Goal: Information Seeking & Learning: Learn about a topic

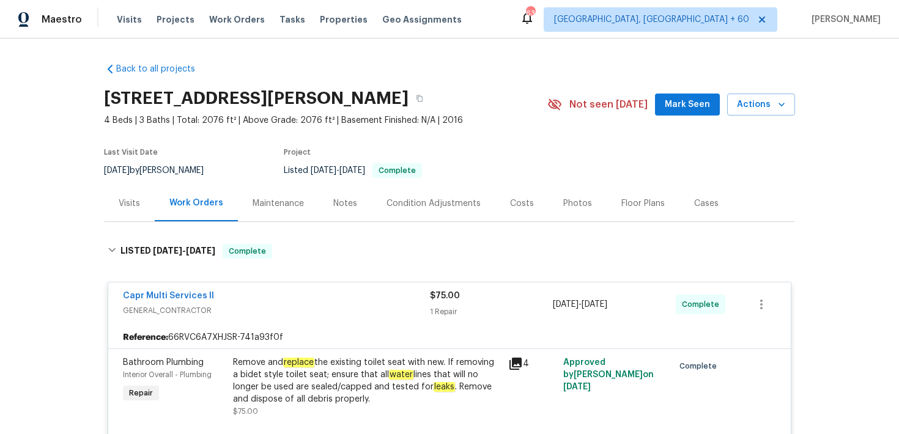
click at [117, 18] on span "Visits" at bounding box center [129, 19] width 25 height 12
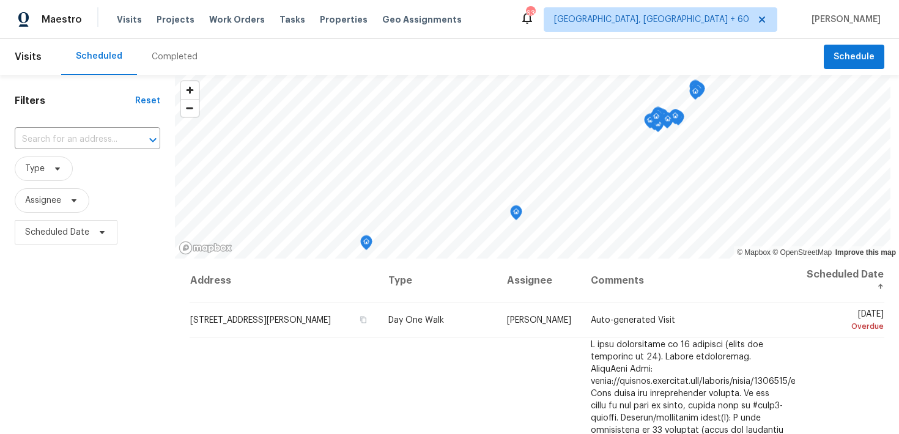
click at [163, 67] on div "Completed" at bounding box center [174, 57] width 75 height 37
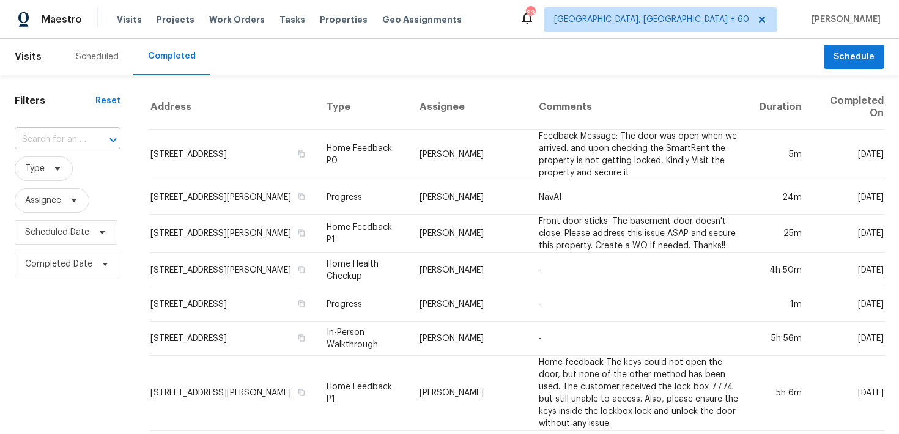
click at [64, 140] on input "text" at bounding box center [51, 139] width 72 height 19
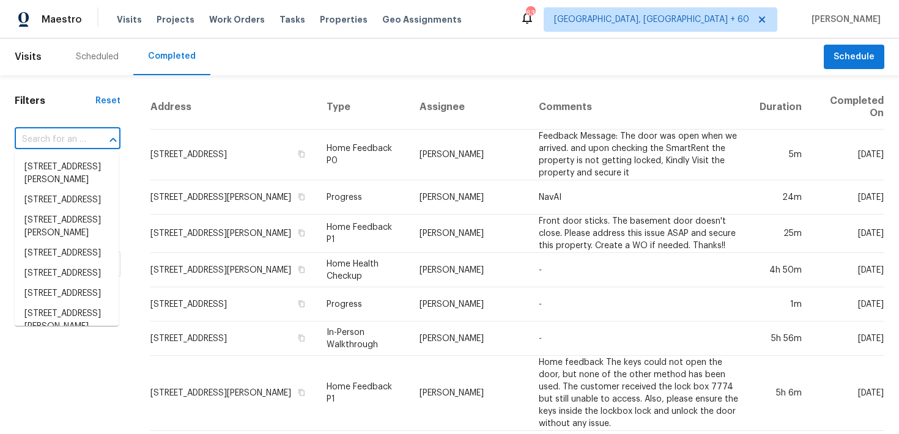
paste input "[STREET_ADDRESS]"
type input "[STREET_ADDRESS]"
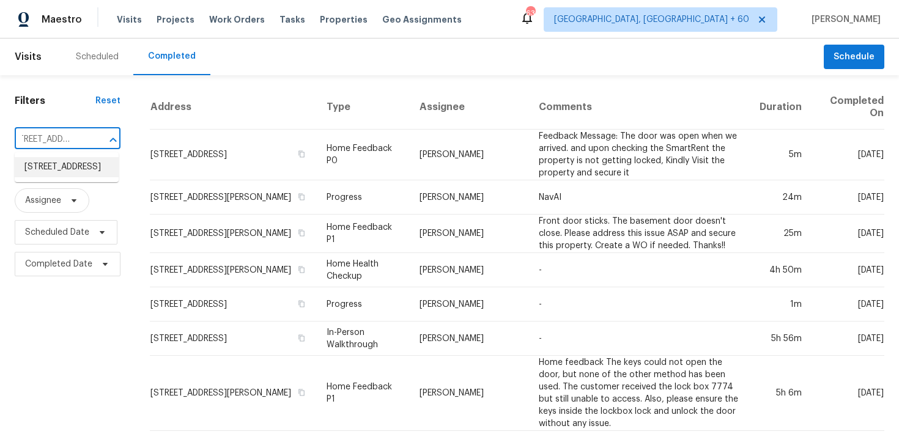
click at [40, 171] on li "[STREET_ADDRESS]" at bounding box center [67, 167] width 104 height 20
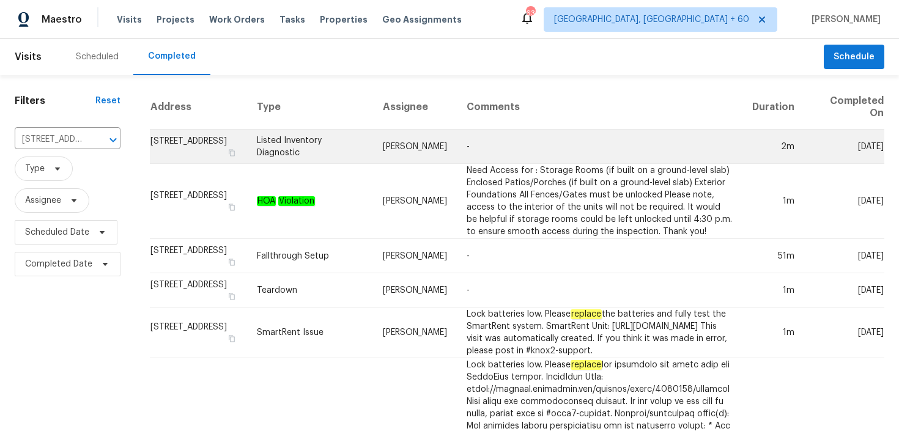
click at [329, 144] on td "Listed Inventory Diagnostic" at bounding box center [310, 147] width 126 height 34
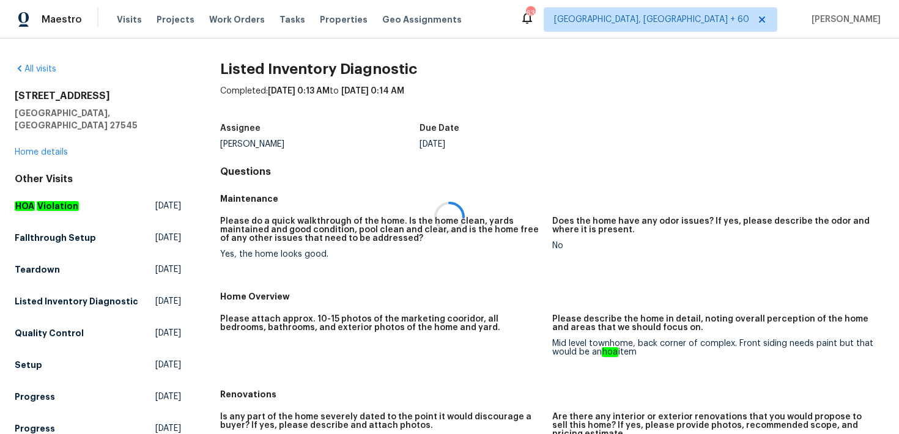
click at [31, 137] on div at bounding box center [449, 217] width 899 height 434
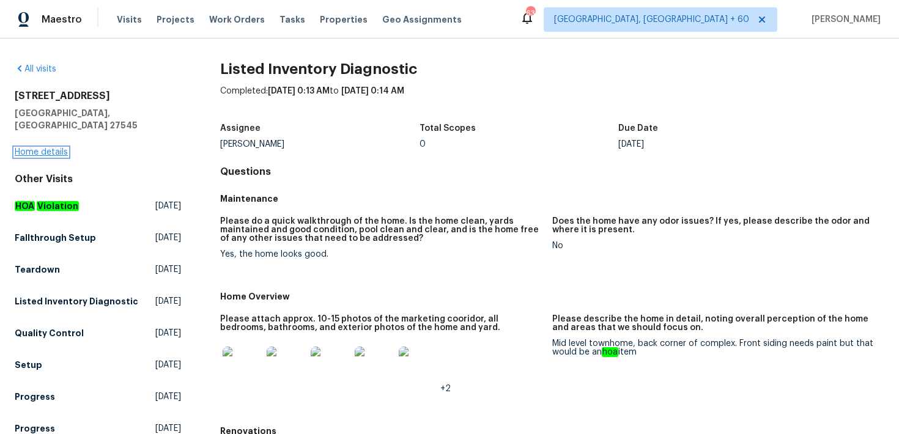
click at [34, 148] on link "Home details" at bounding box center [41, 152] width 53 height 9
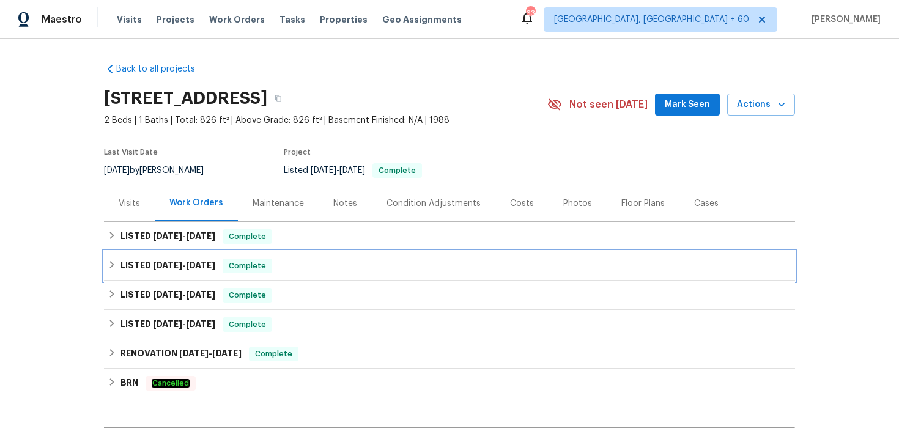
click at [245, 277] on div "LISTED [DATE] - [DATE] Complete" at bounding box center [449, 265] width 691 height 29
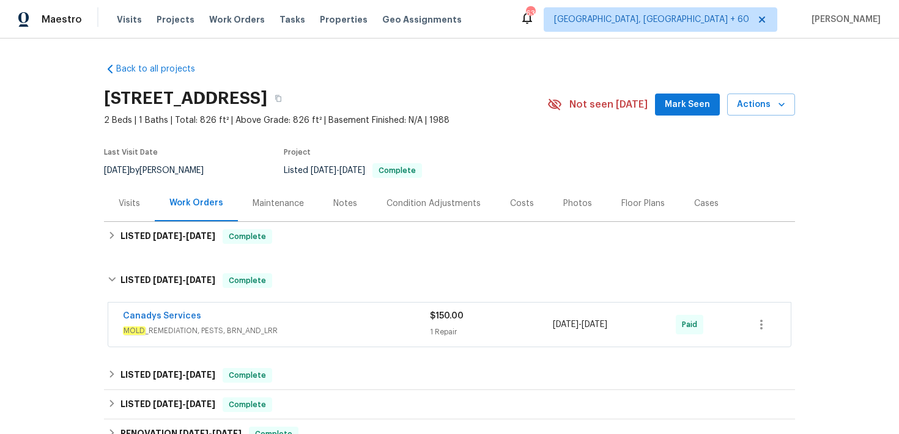
click at [424, 318] on div "Canadys Services" at bounding box center [276, 317] width 307 height 15
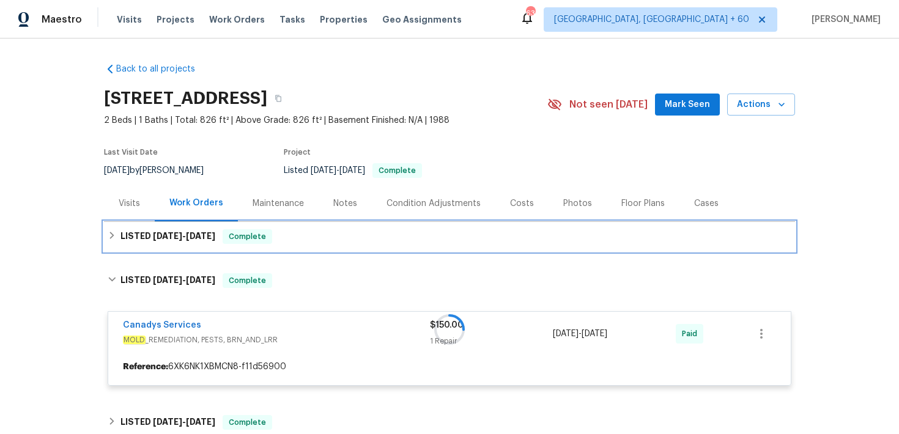
click at [336, 239] on div "LISTED [DATE] - [DATE] Complete" at bounding box center [450, 236] width 684 height 15
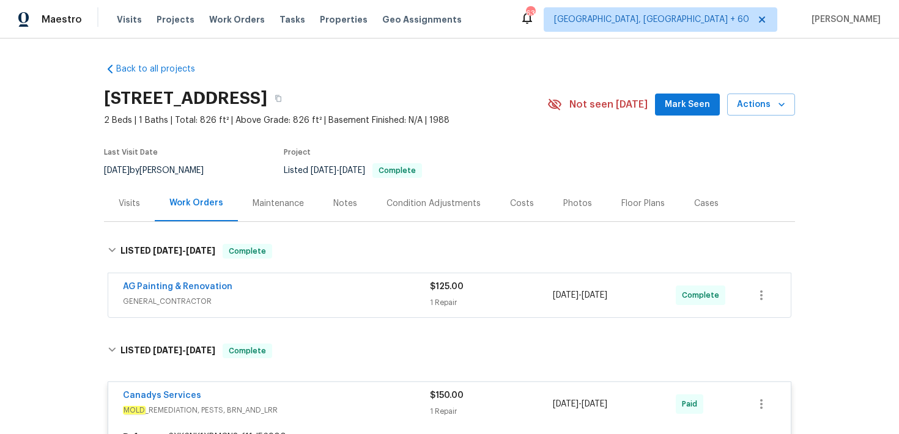
click at [421, 286] on div "AG Painting & Renovation" at bounding box center [276, 288] width 307 height 15
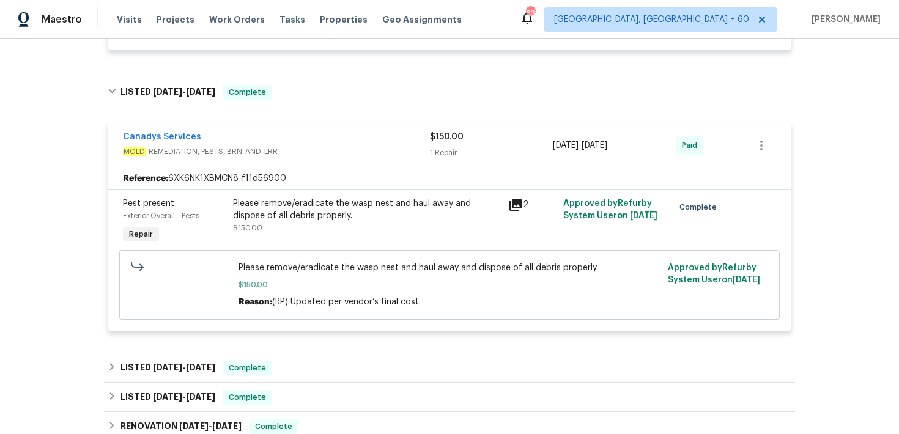
scroll to position [448, 0]
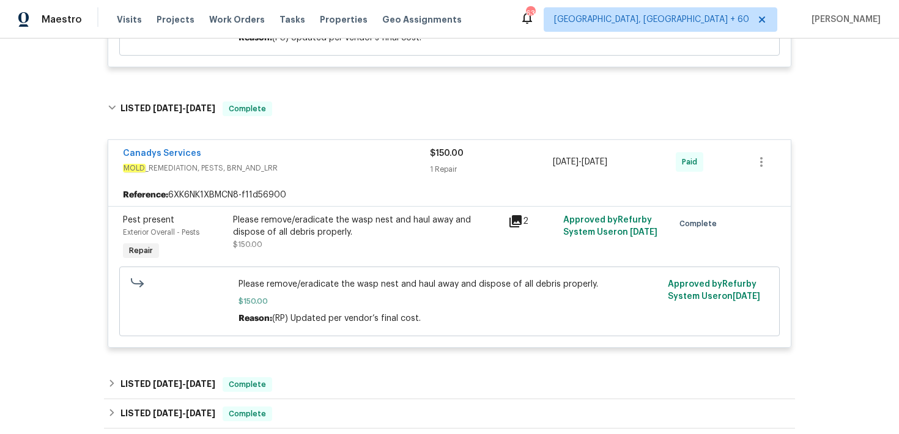
click at [218, 152] on div "Canadys Services" at bounding box center [276, 154] width 307 height 15
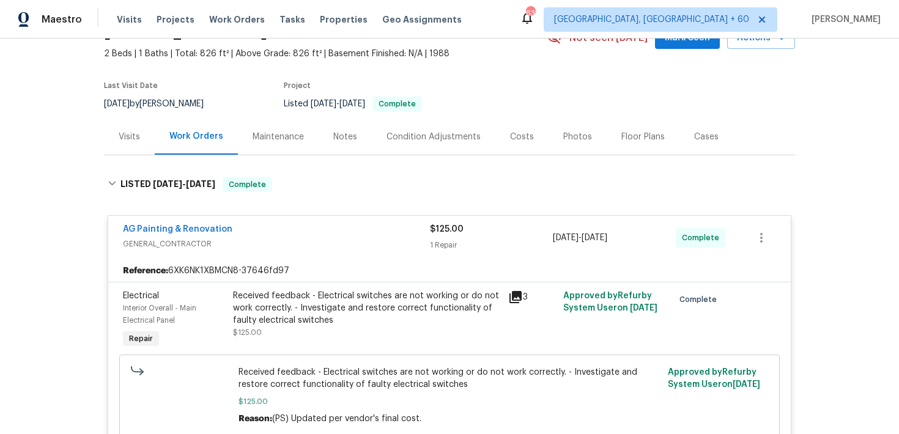
scroll to position [45, 0]
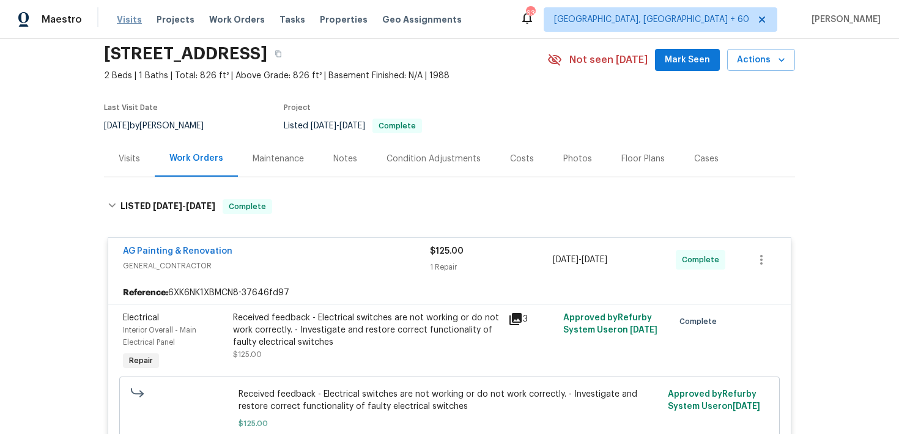
click at [117, 21] on span "Visits" at bounding box center [129, 19] width 25 height 12
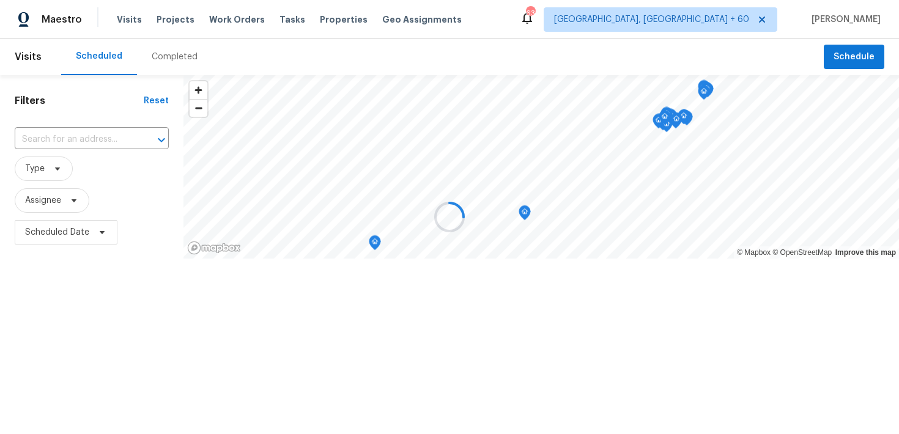
click at [163, 59] on div at bounding box center [449, 217] width 899 height 434
click at [163, 62] on div at bounding box center [449, 217] width 899 height 434
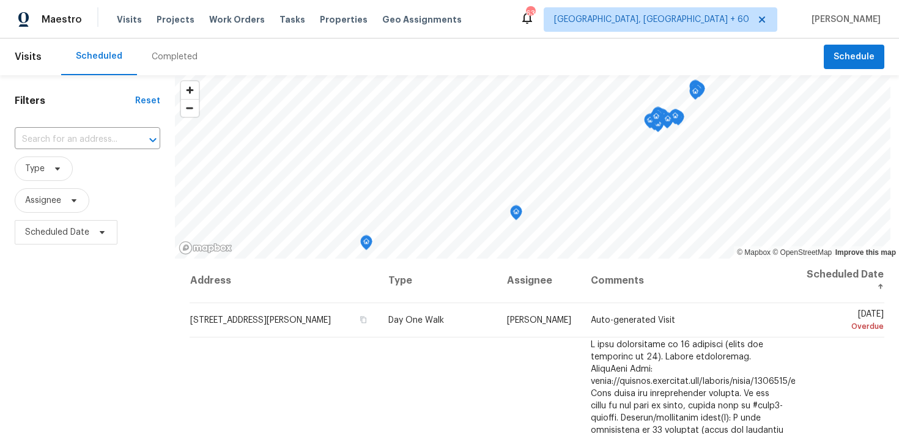
click at [166, 65] on div "Completed" at bounding box center [174, 57] width 75 height 37
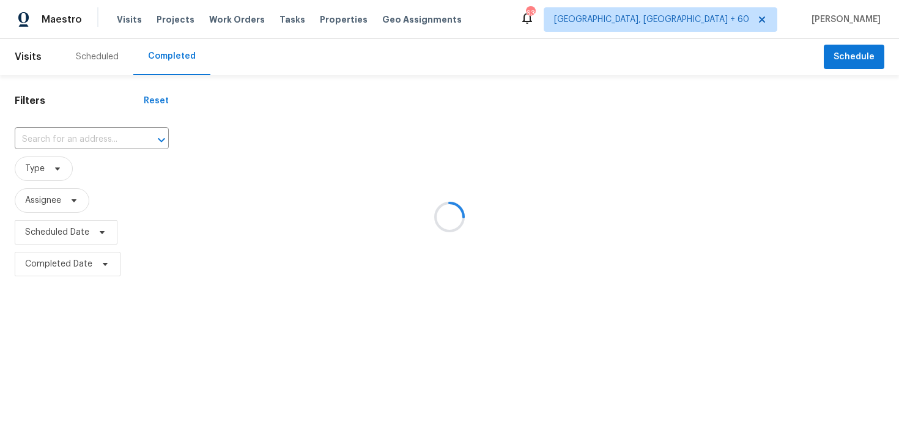
click at [67, 144] on div at bounding box center [449, 217] width 899 height 434
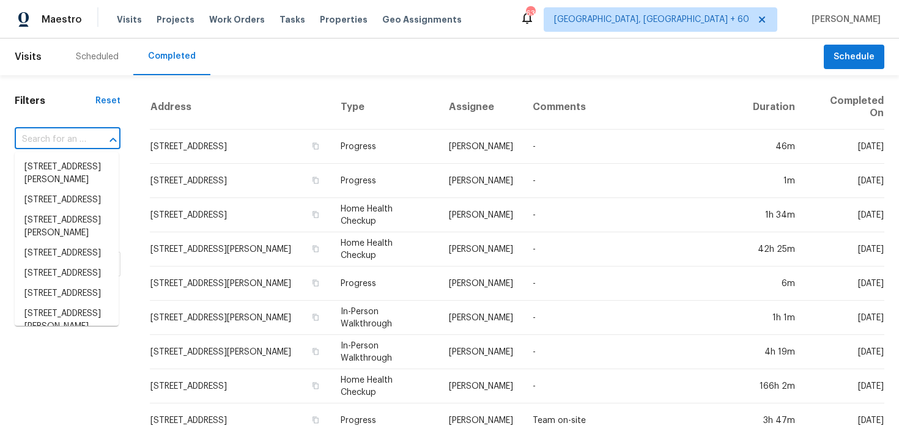
click at [52, 146] on input "text" at bounding box center [51, 139] width 72 height 19
paste input "1507 [GEOGRAPHIC_DATA]"
type input "1507 [GEOGRAPHIC_DATA]"
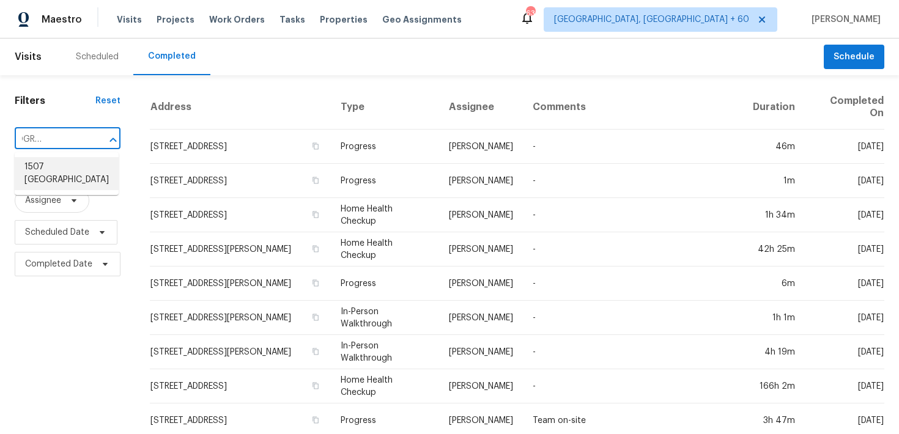
click at [40, 169] on li "1507 [GEOGRAPHIC_DATA]" at bounding box center [67, 173] width 104 height 33
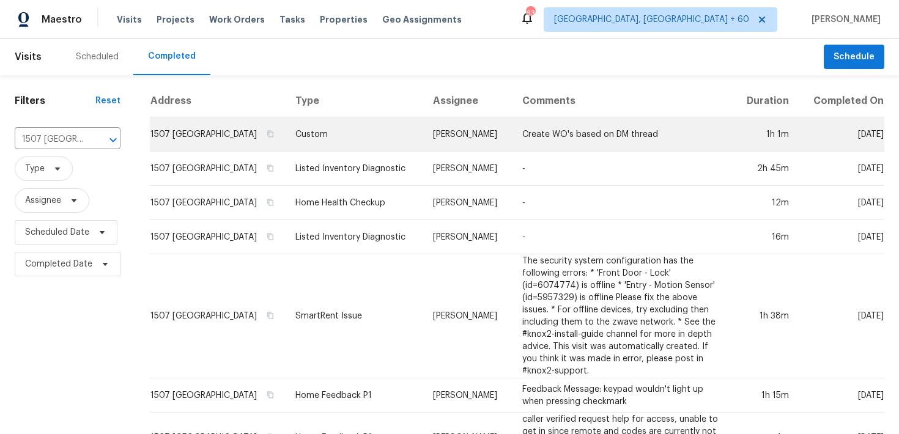
click at [334, 152] on td "Custom" at bounding box center [355, 134] width 138 height 34
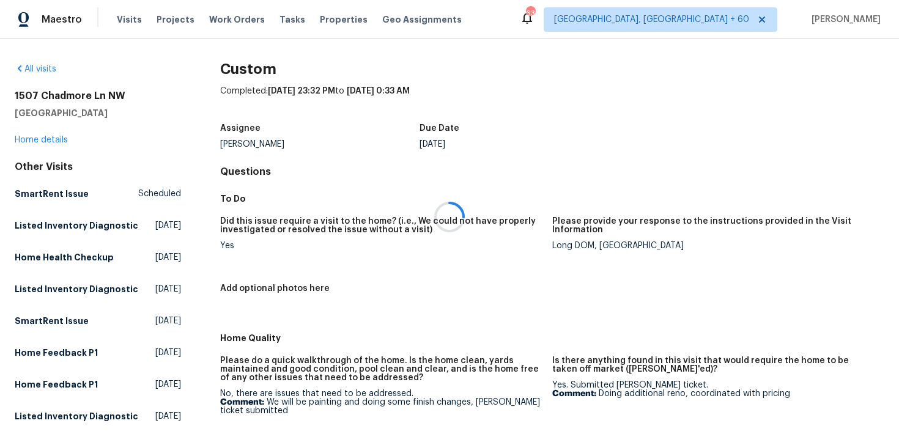
click at [49, 141] on div at bounding box center [449, 217] width 899 height 434
click at [39, 141] on link "Home details" at bounding box center [41, 140] width 53 height 9
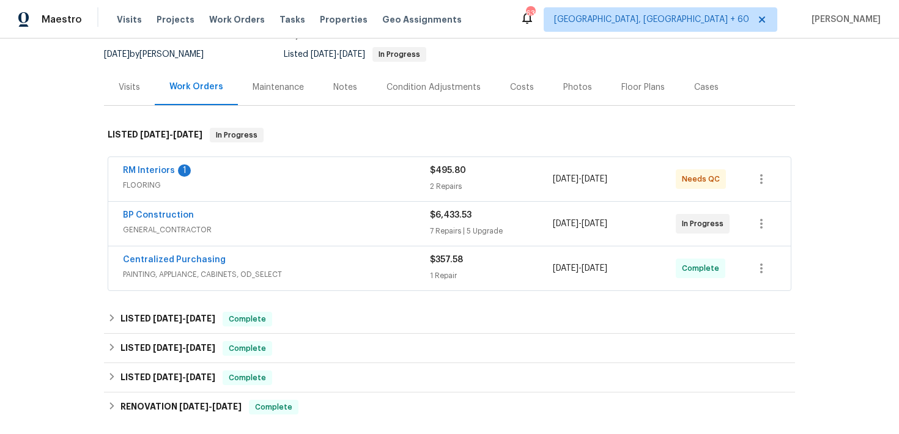
scroll to position [147, 0]
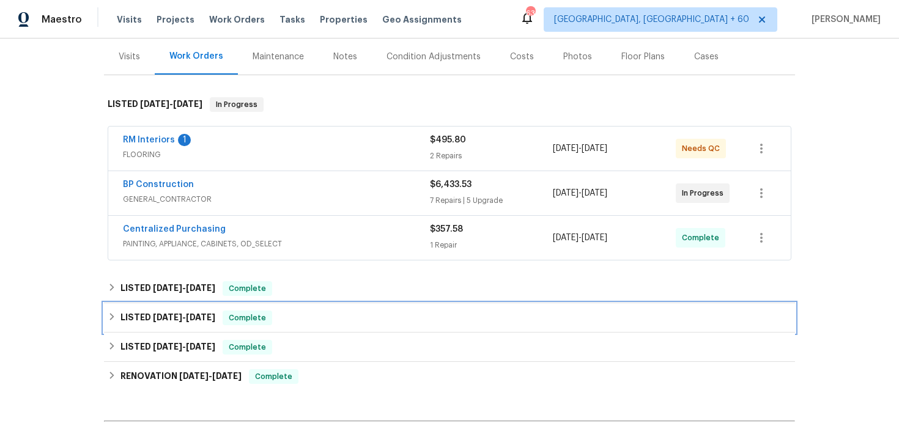
click at [271, 317] on span "Complete" at bounding box center [247, 318] width 47 height 12
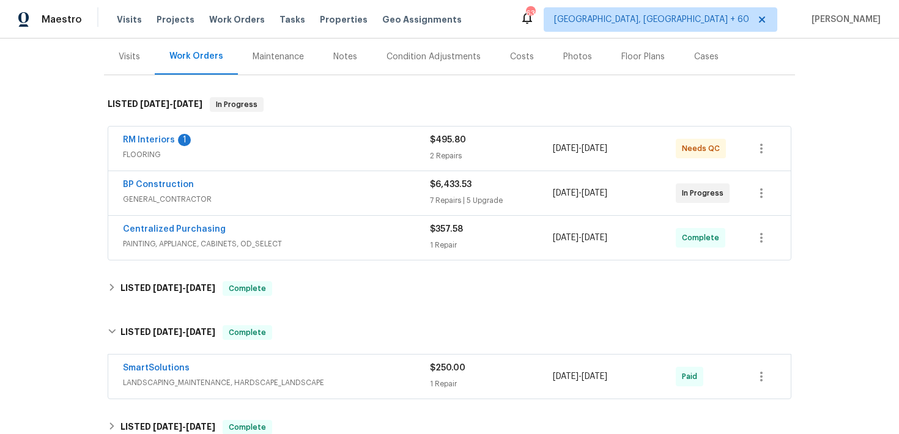
click at [434, 363] on div "$250.00" at bounding box center [491, 368] width 123 height 12
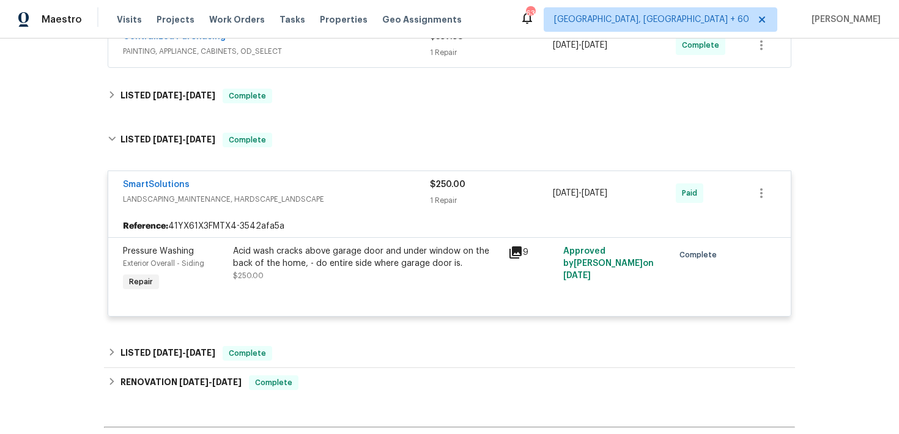
scroll to position [344, 0]
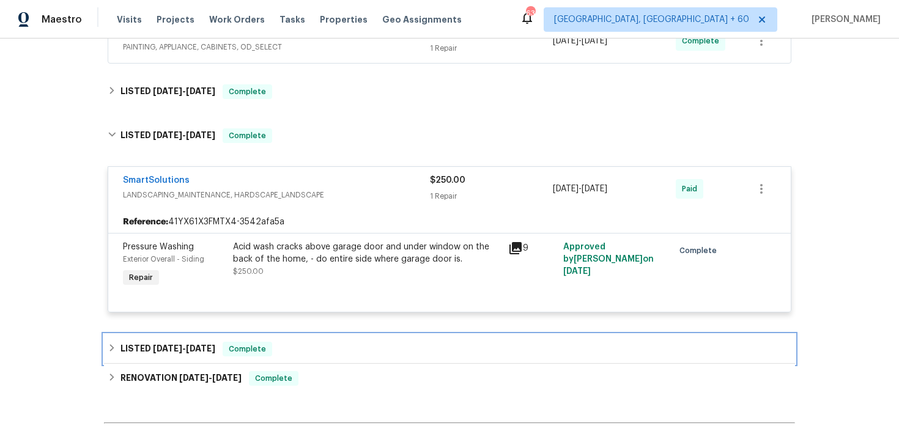
click at [292, 346] on div "LISTED [DATE] - [DATE] Complete" at bounding box center [450, 349] width 684 height 15
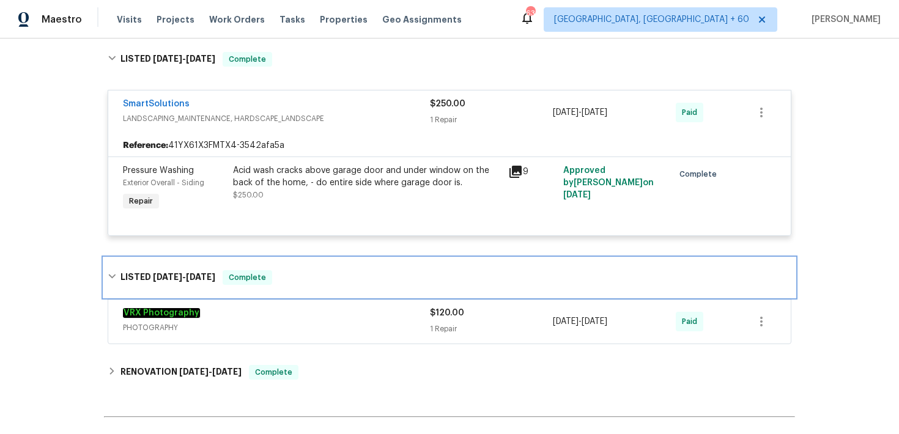
scroll to position [460, 0]
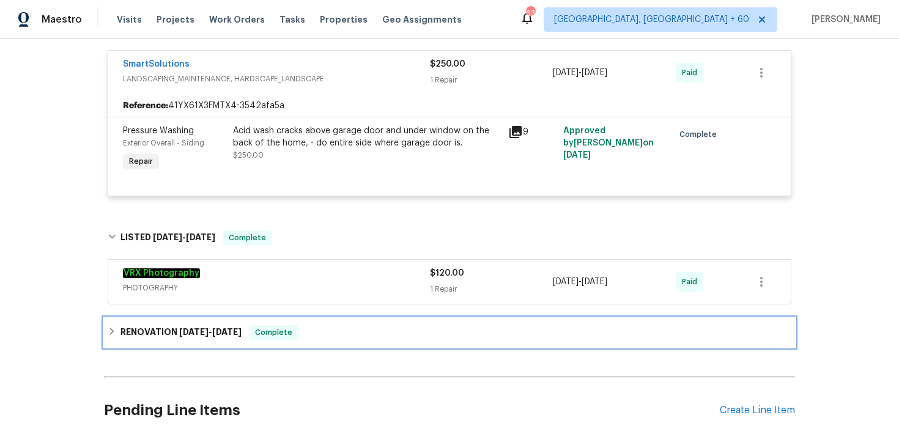
click at [307, 328] on div "RENOVATION [DATE] - [DATE] Complete" at bounding box center [450, 332] width 684 height 15
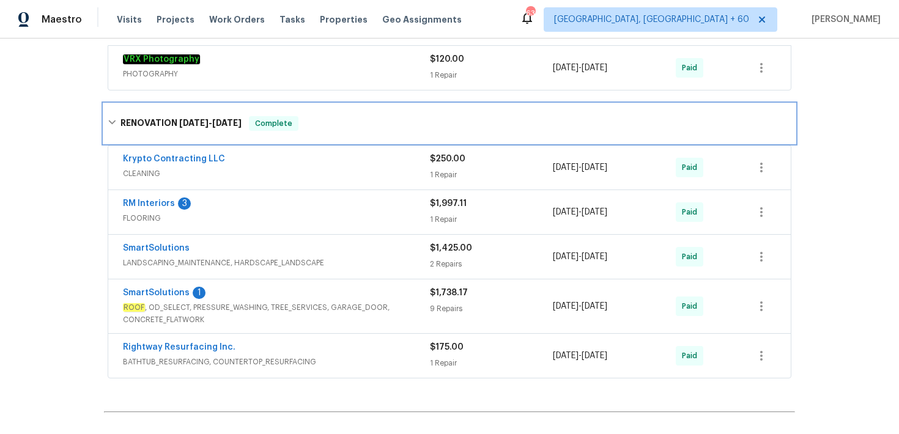
scroll to position [679, 0]
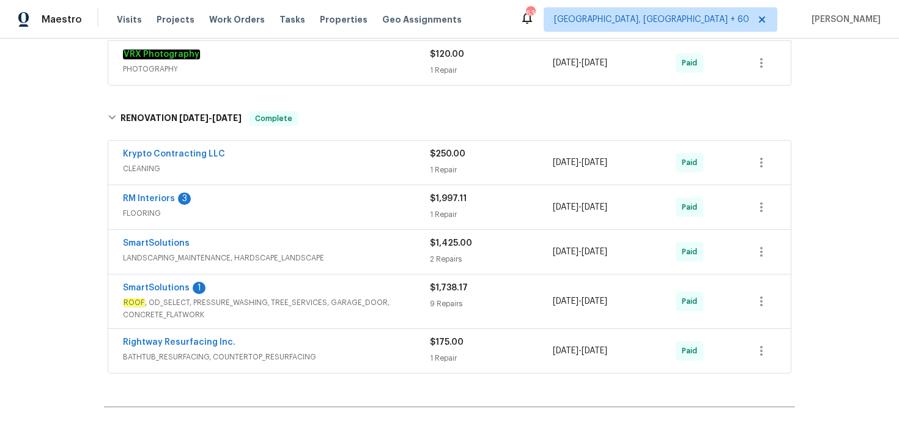
click at [437, 259] on div "2 Repairs" at bounding box center [491, 259] width 123 height 12
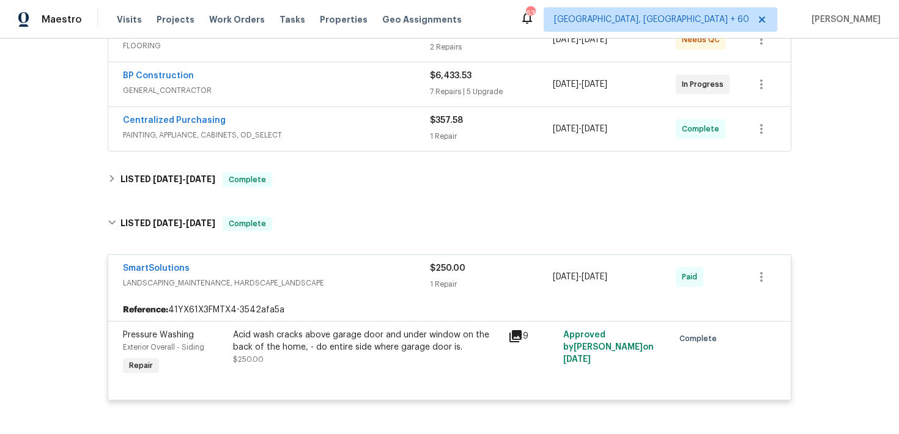
scroll to position [241, 0]
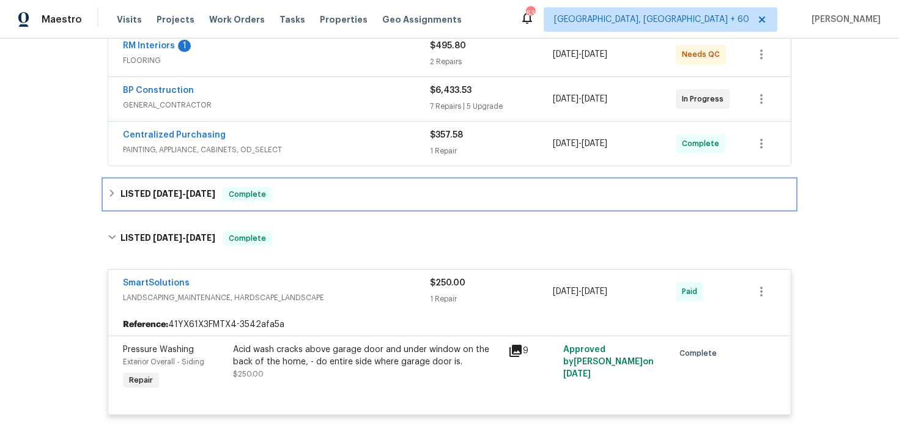
click at [313, 197] on div "LISTED [DATE] - [DATE] Complete" at bounding box center [450, 194] width 684 height 15
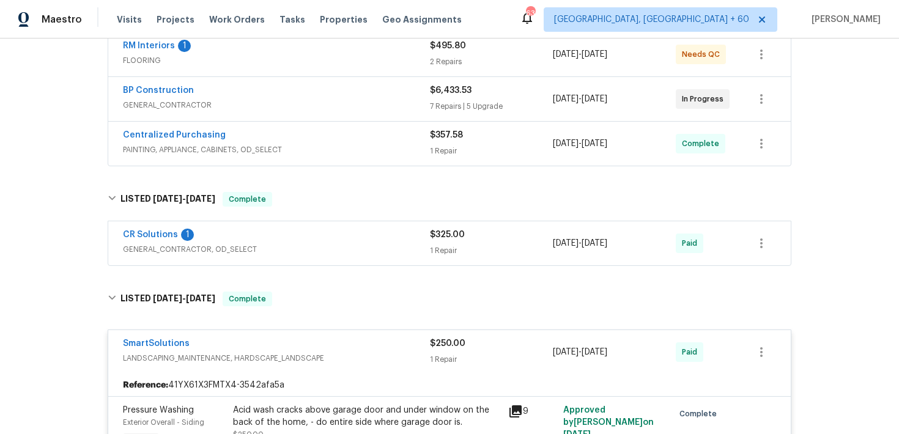
click at [462, 251] on div "1 Repair" at bounding box center [491, 251] width 123 height 12
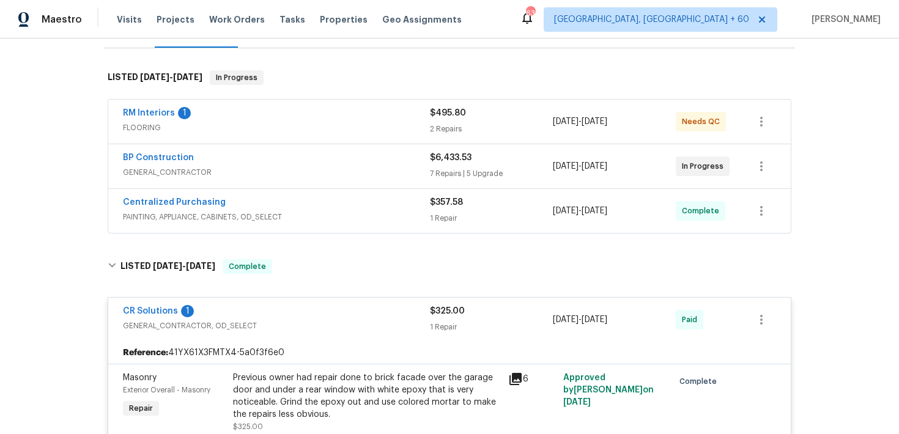
scroll to position [158, 0]
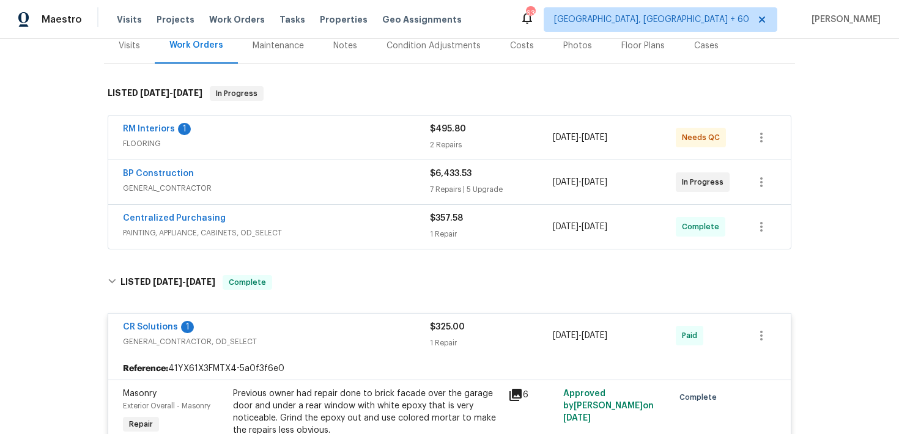
click at [447, 224] on div "$357.58" at bounding box center [491, 218] width 123 height 12
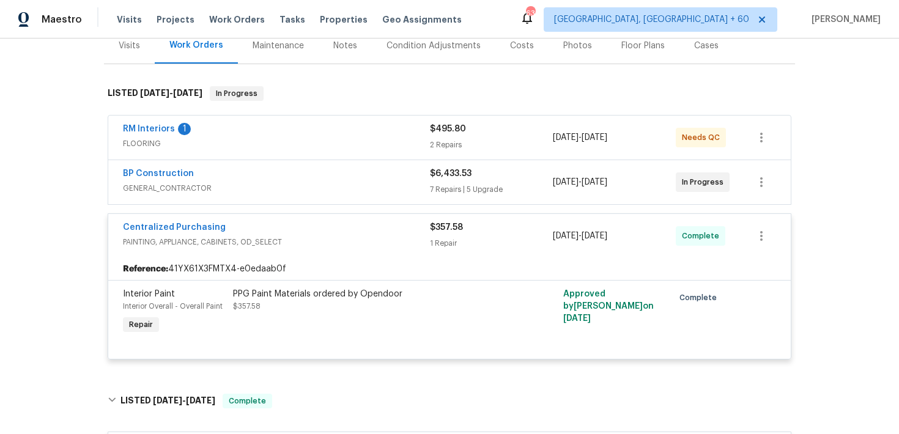
click at [452, 184] on div "7 Repairs | 5 Upgrade" at bounding box center [491, 189] width 123 height 12
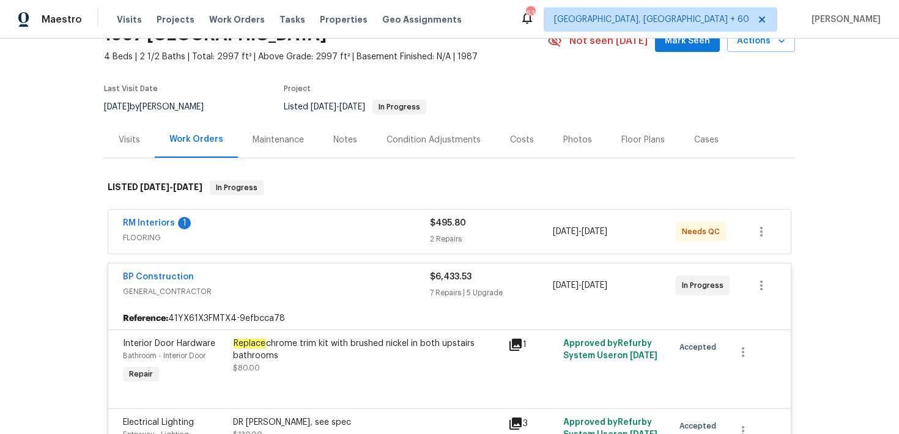
scroll to position [50, 0]
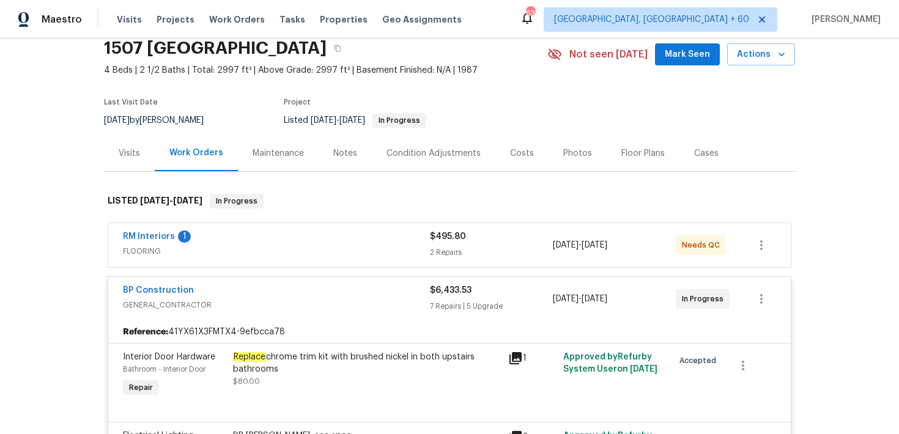
click at [448, 287] on span "$6,433.53" at bounding box center [451, 290] width 42 height 9
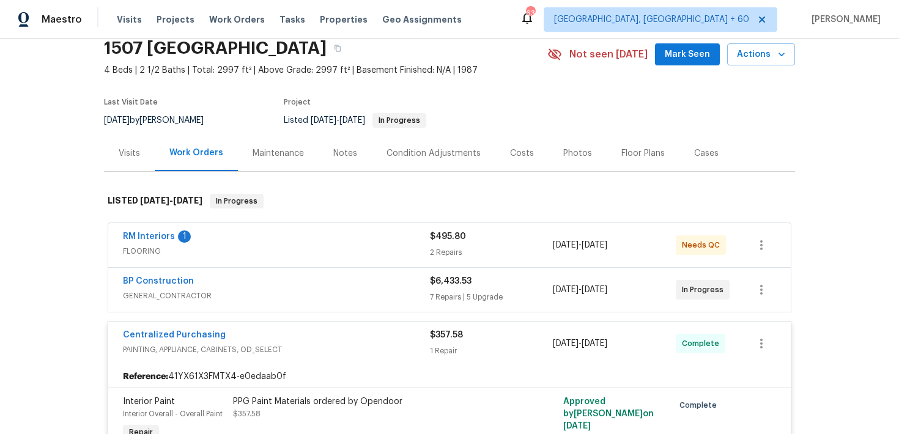
click at [447, 251] on div "2 Repairs" at bounding box center [491, 252] width 123 height 12
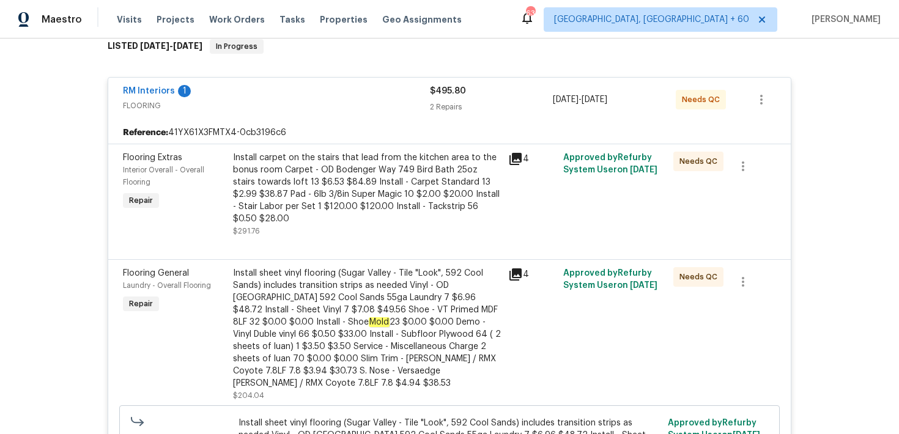
scroll to position [183, 0]
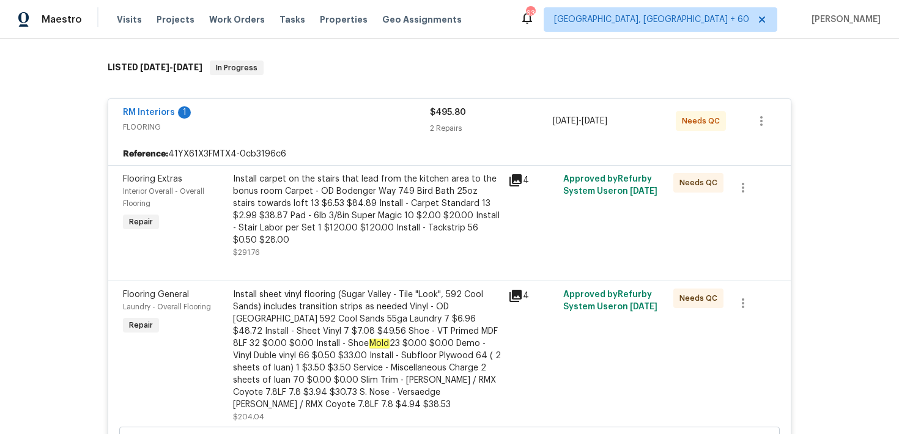
click at [443, 126] on div "2 Repairs" at bounding box center [491, 128] width 123 height 12
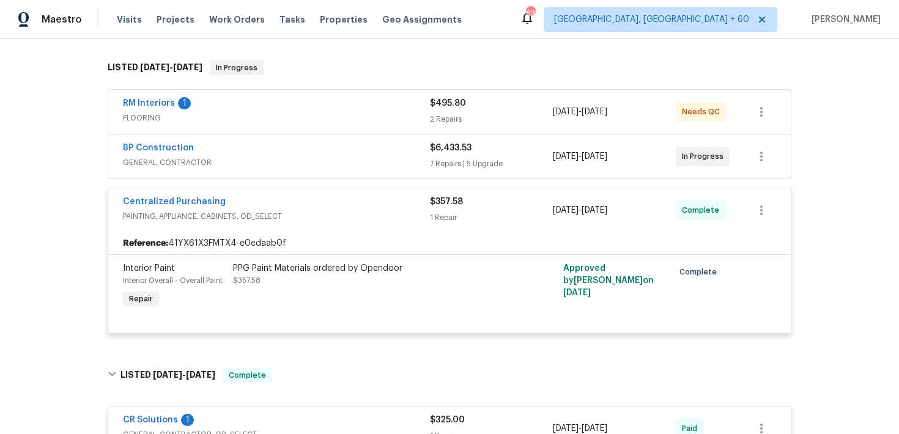
click at [442, 116] on div "2 Repairs" at bounding box center [491, 119] width 123 height 12
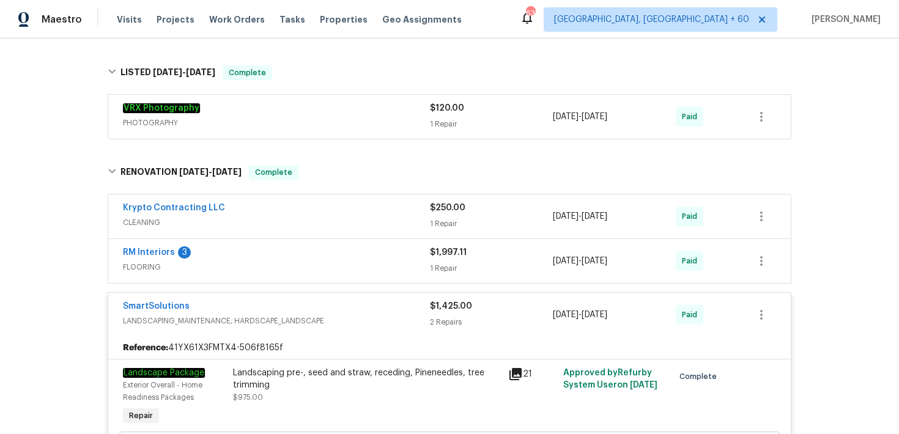
scroll to position [1427, 0]
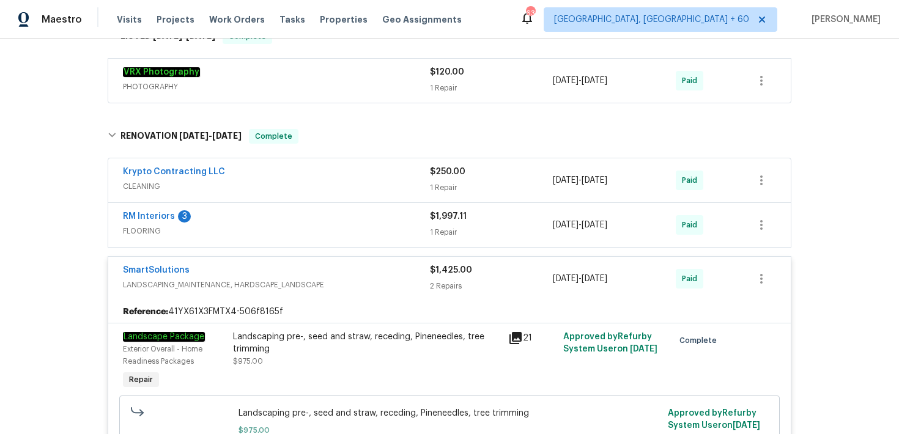
click at [441, 182] on div "1 Repair" at bounding box center [491, 188] width 123 height 12
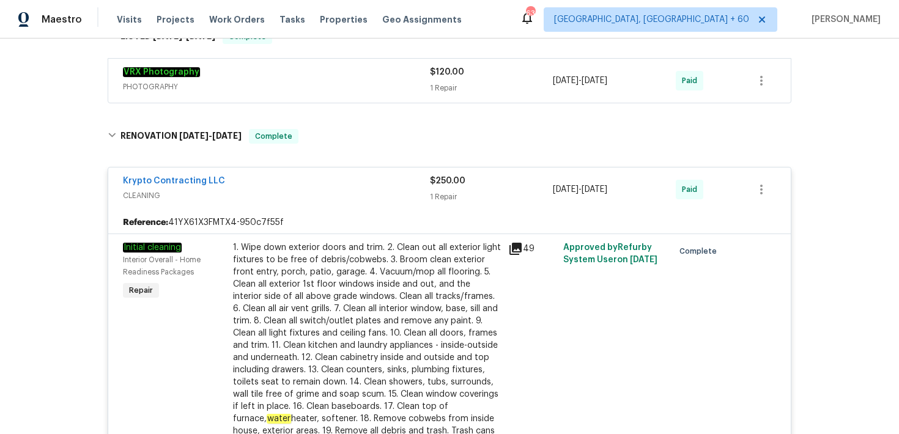
click at [439, 179] on div "$250.00 1 Repair" at bounding box center [491, 189] width 123 height 29
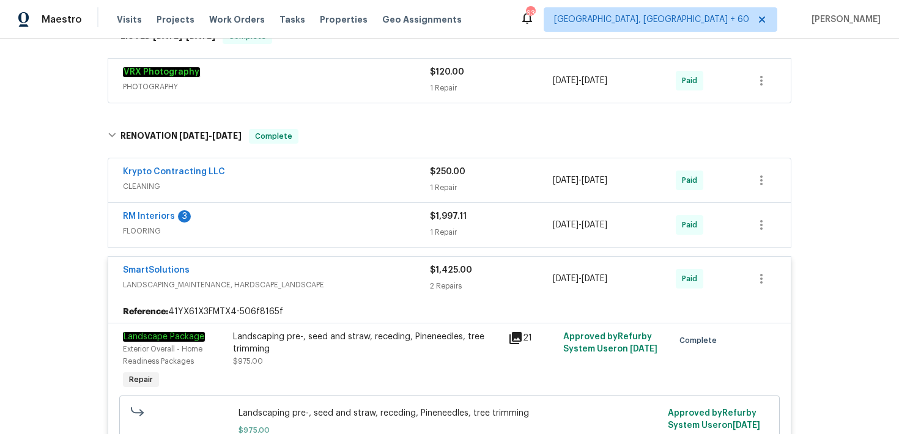
scroll to position [1434, 0]
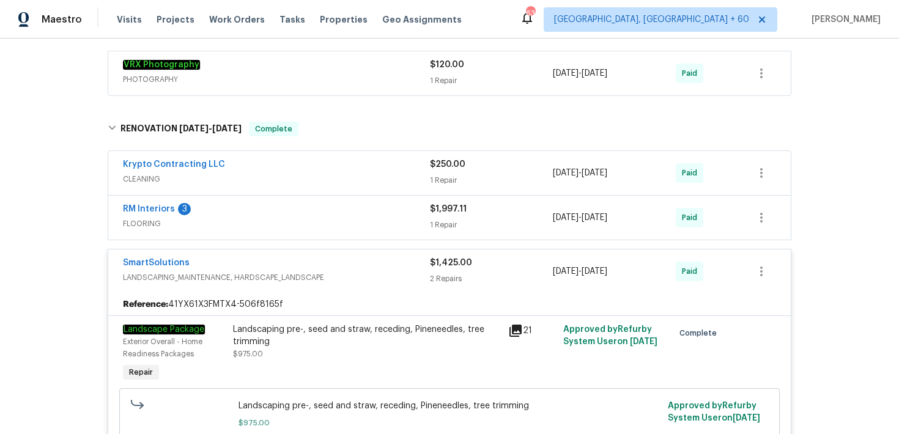
click at [439, 219] on div "1 Repair" at bounding box center [491, 225] width 123 height 12
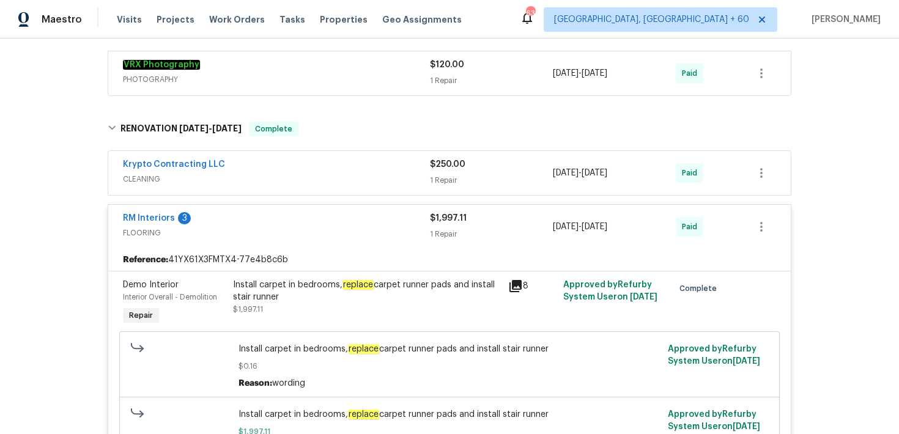
click at [445, 212] on div "$1,997.11" at bounding box center [491, 218] width 123 height 12
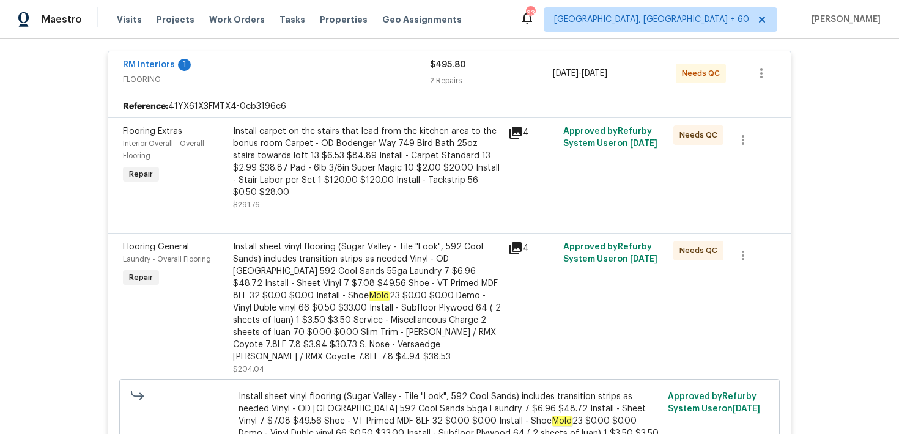
scroll to position [230, 0]
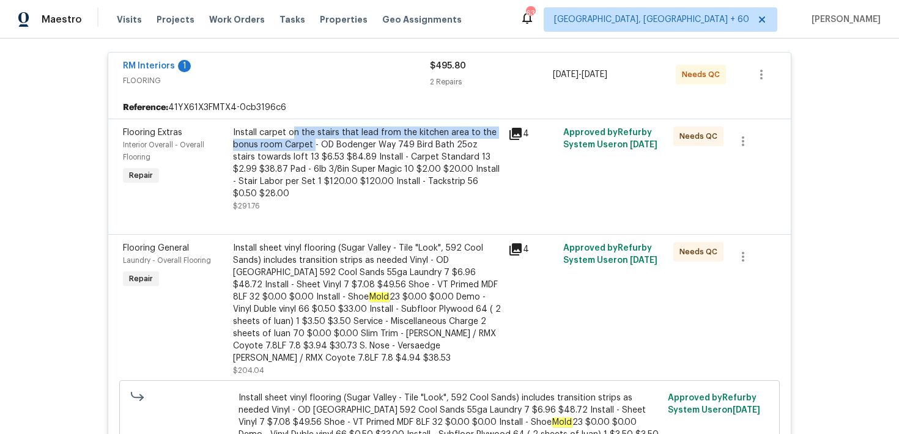
drag, startPoint x: 290, startPoint y: 133, endPoint x: 313, endPoint y: 144, distance: 25.4
click at [313, 144] on div "Install carpet on the stairs that lead from the kitchen area to the bonus room …" at bounding box center [367, 163] width 268 height 73
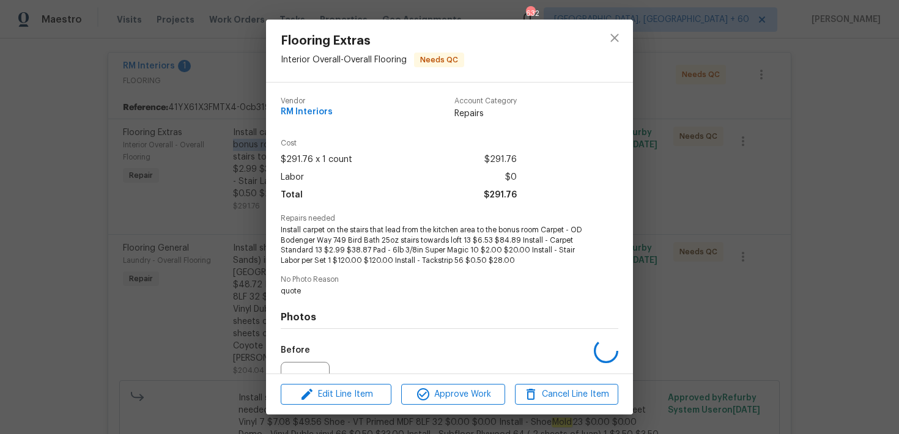
copy div "n the stairs that lead from the kitchen area to the bonus room Carpet"
click at [610, 43] on icon "close" at bounding box center [614, 38] width 15 height 15
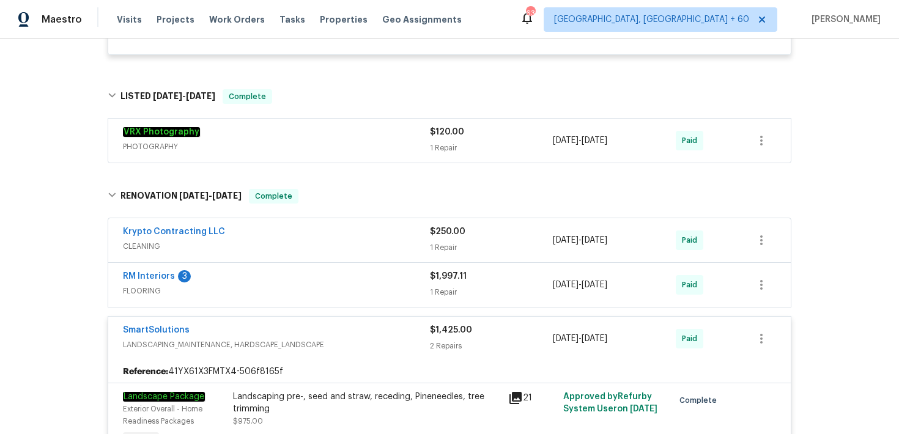
scroll to position [1392, 0]
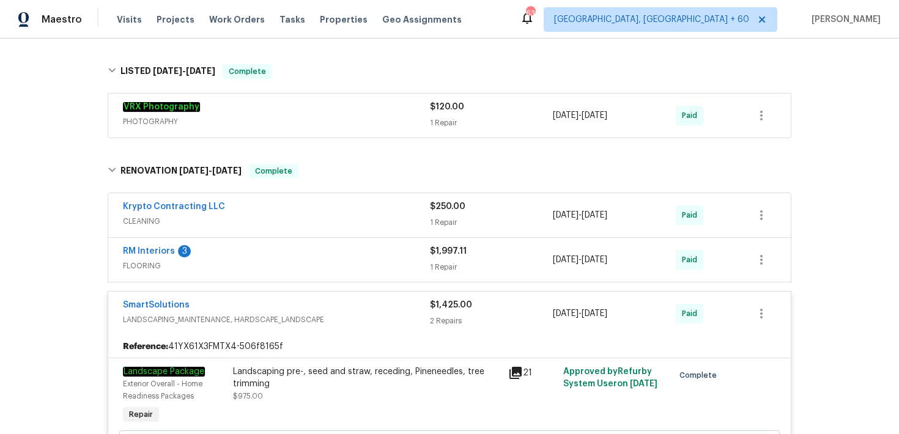
click at [445, 261] on div "1 Repair" at bounding box center [491, 267] width 123 height 12
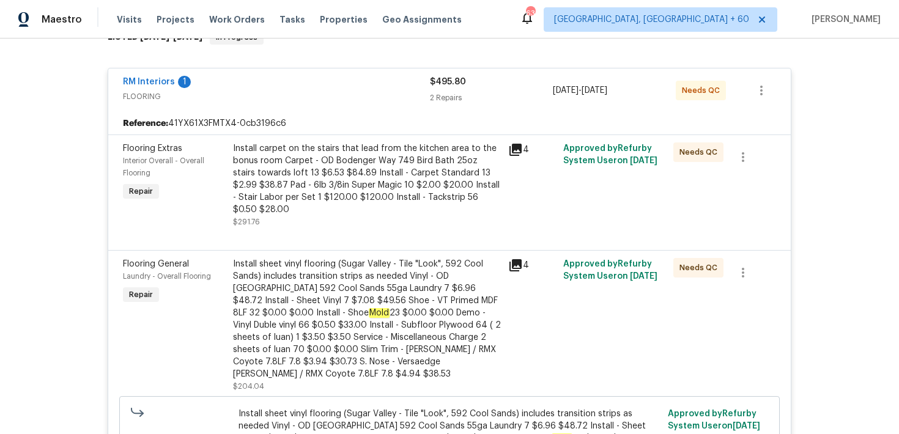
scroll to position [215, 0]
drag, startPoint x: 261, startPoint y: 267, endPoint x: 305, endPoint y: 262, distance: 44.9
click at [305, 262] on div "Install sheet vinyl flooring (Sugar Valley - Tile "Look", 592 Cool Sands) inclu…" at bounding box center [367, 318] width 268 height 122
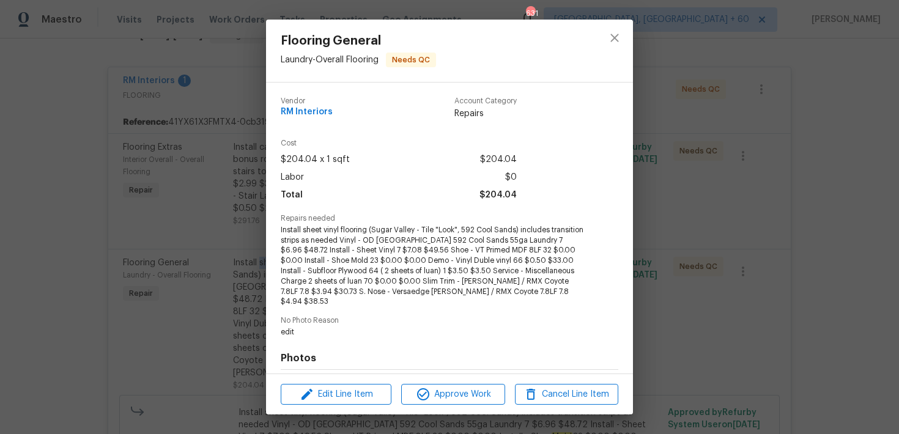
copy div "sheet vinyl f"
click at [612, 40] on icon "close" at bounding box center [614, 38] width 8 height 8
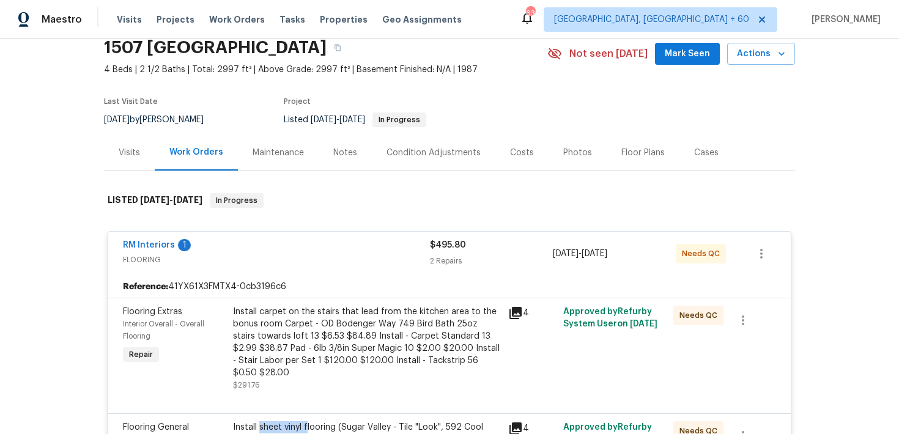
scroll to position [0, 0]
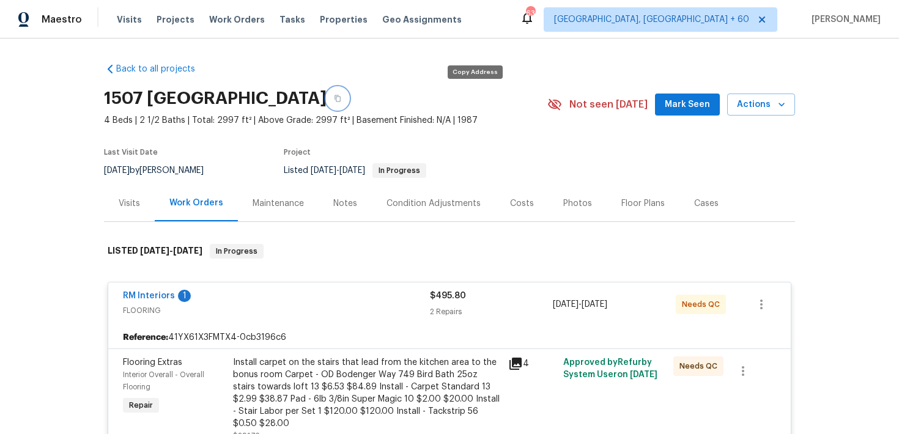
click at [349, 95] on button "button" at bounding box center [338, 98] width 22 height 22
click at [341, 95] on icon "button" at bounding box center [337, 98] width 7 height 7
